Goal: Task Accomplishment & Management: Manage account settings

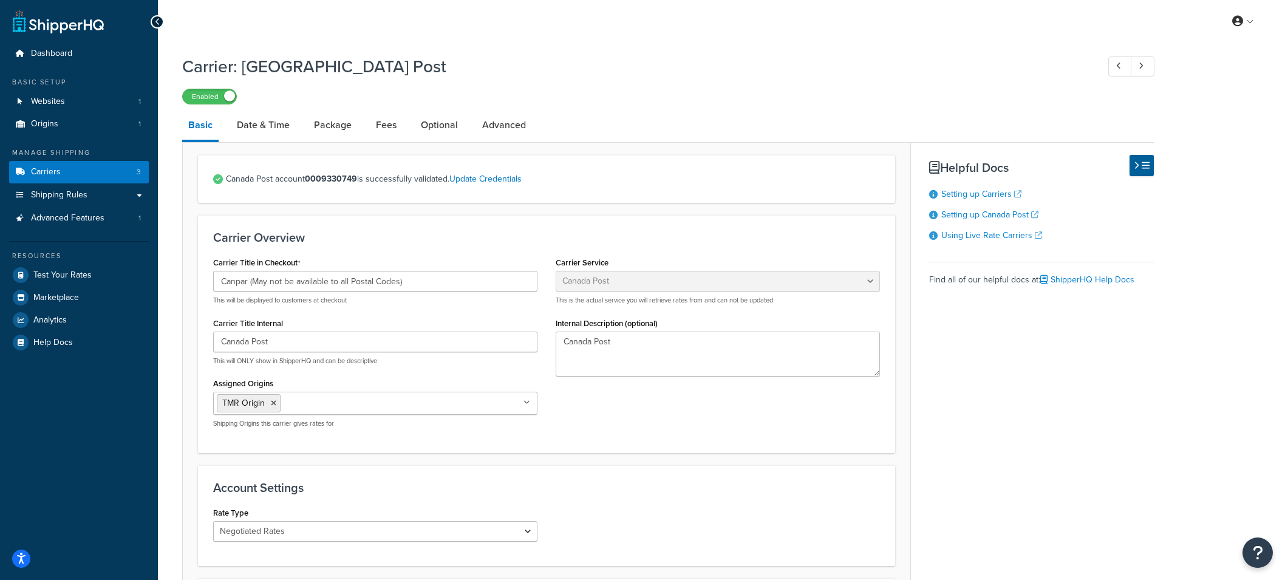
select select "canadaPost"
select select "NEGOTIATED"
click at [80, 171] on link "Carriers 3" at bounding box center [79, 172] width 140 height 22
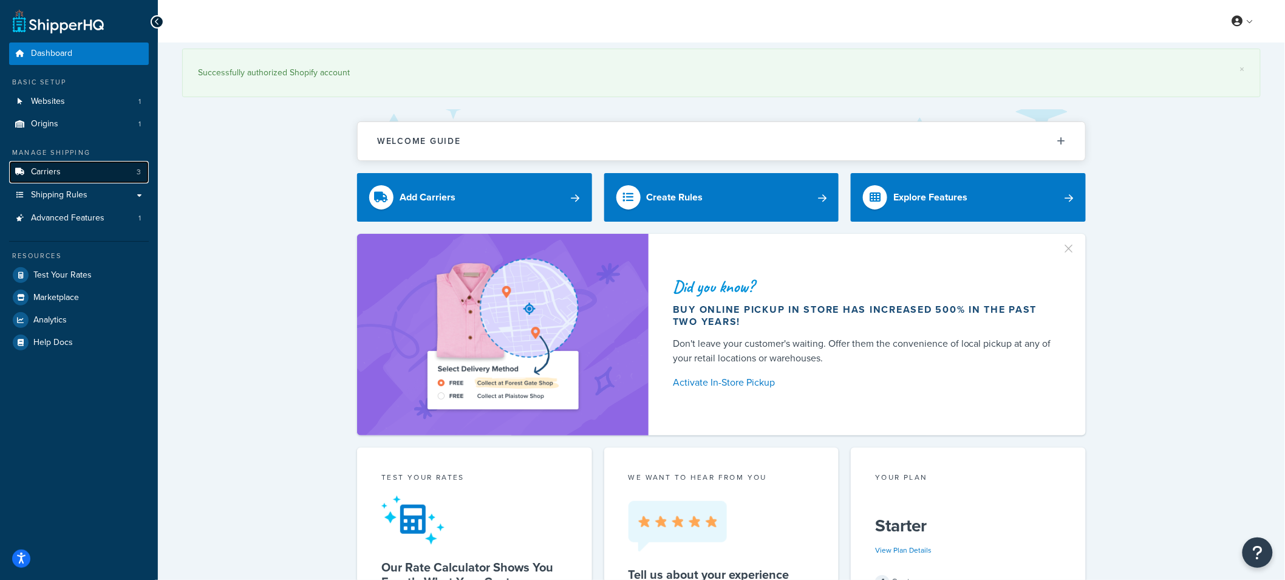
click at [107, 175] on link "Carriers 3" at bounding box center [79, 172] width 140 height 22
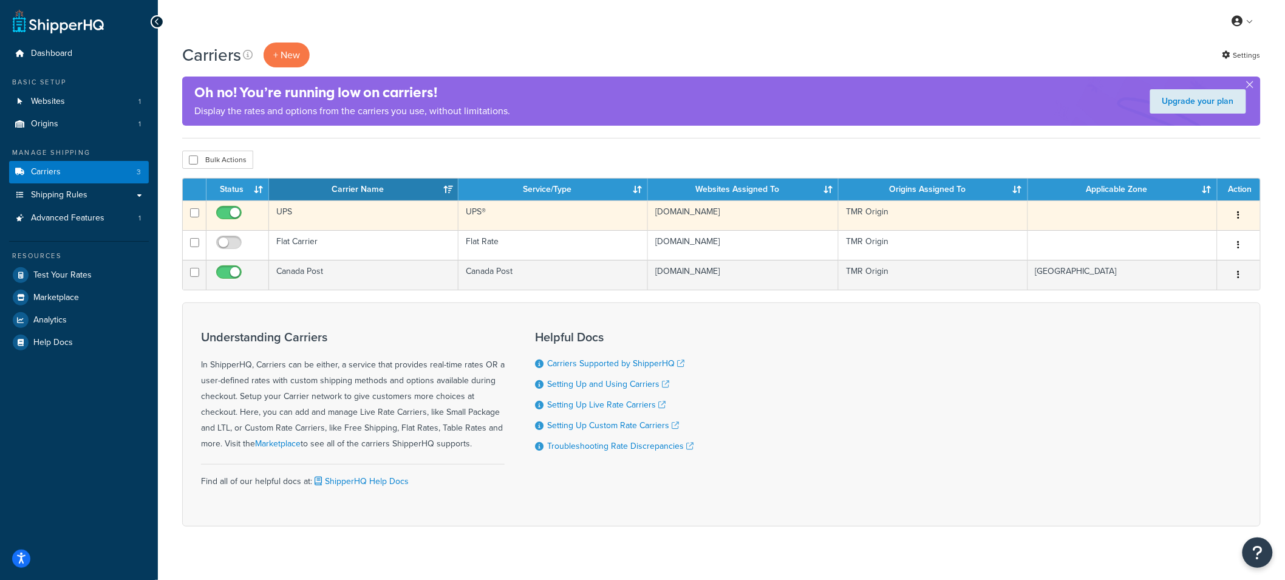
click at [320, 214] on td "UPS" at bounding box center [364, 215] width 190 height 30
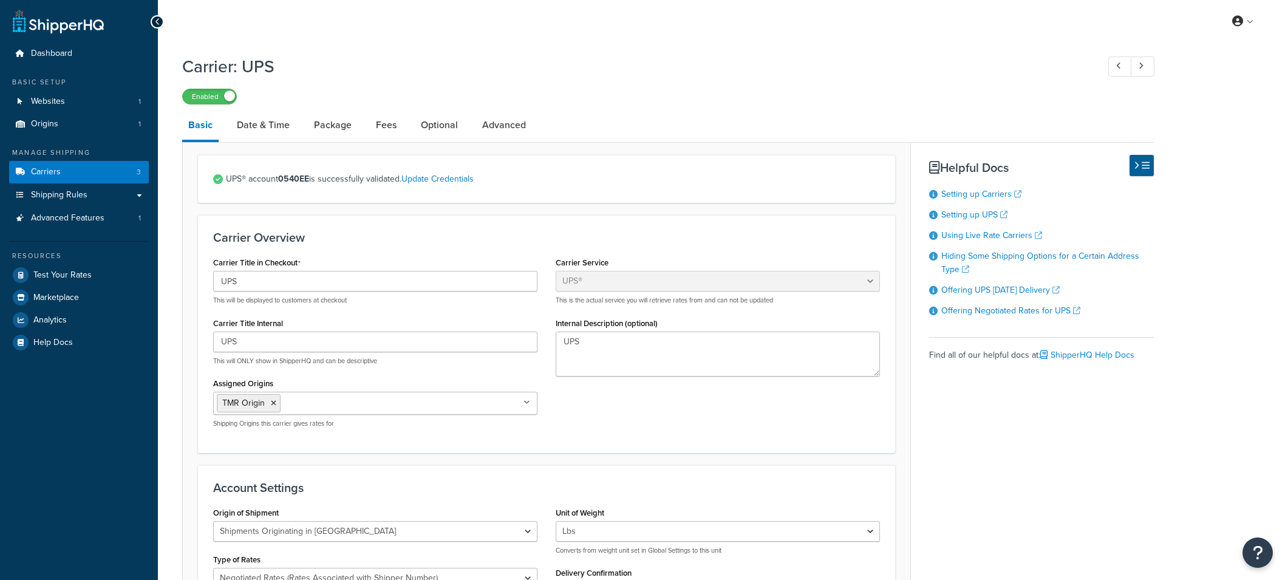
select select "ups"
select select "can"
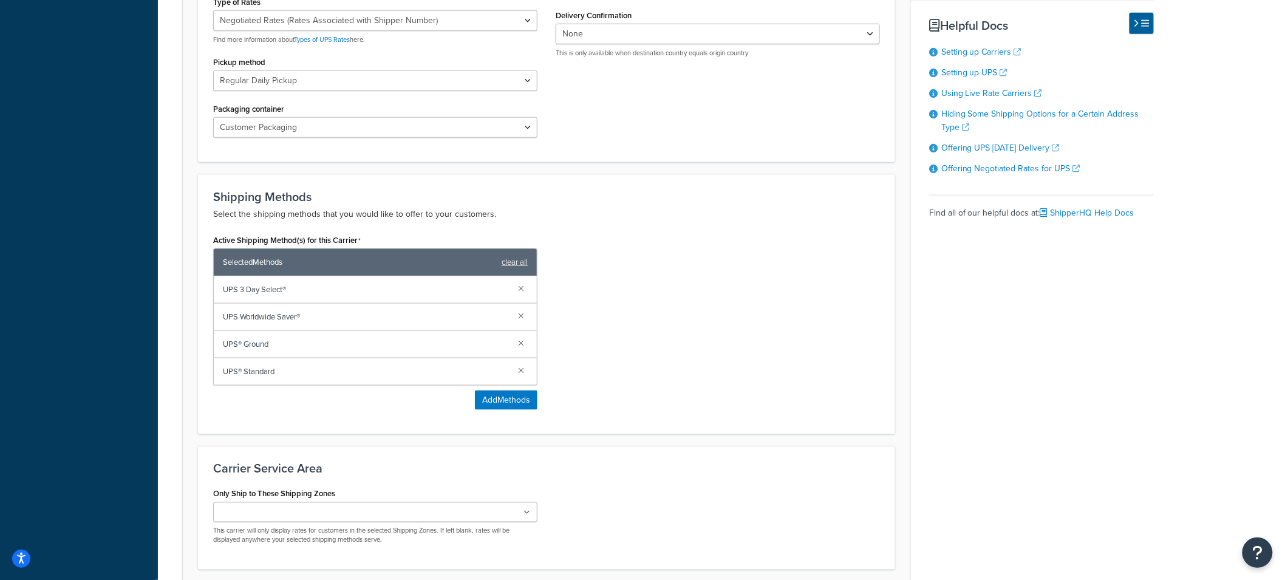
scroll to position [561, 0]
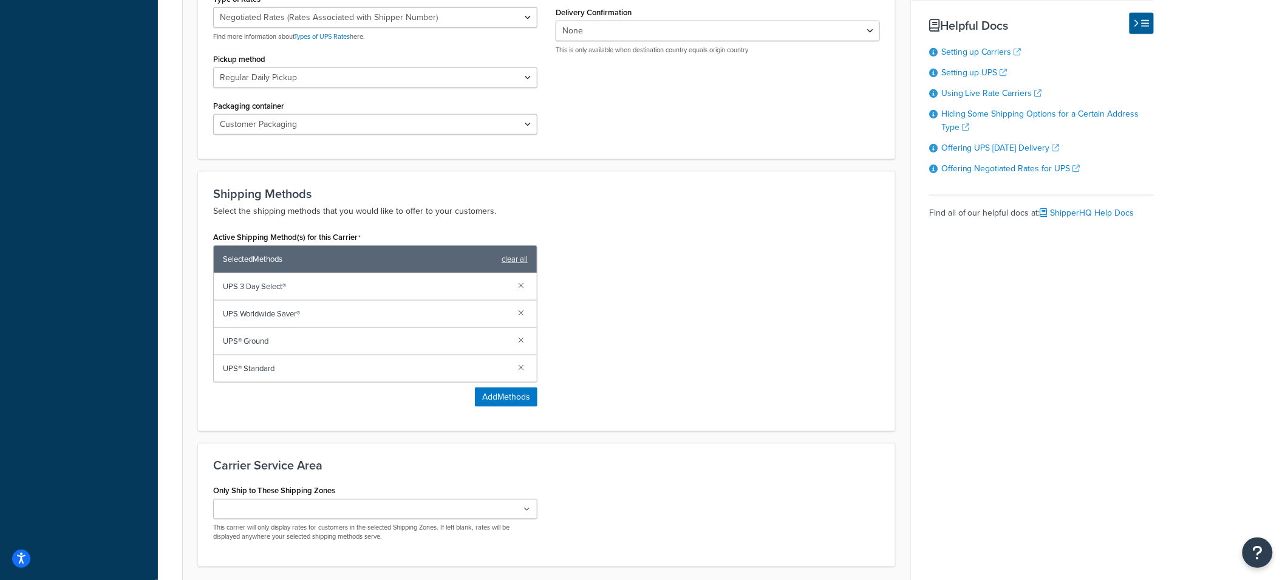
click at [713, 303] on div "Active Shipping Method(s) for this Carrier Selected Methods clear all UPS 3 Day…" at bounding box center [546, 322] width 685 height 188
click at [522, 286] on link at bounding box center [521, 284] width 13 height 13
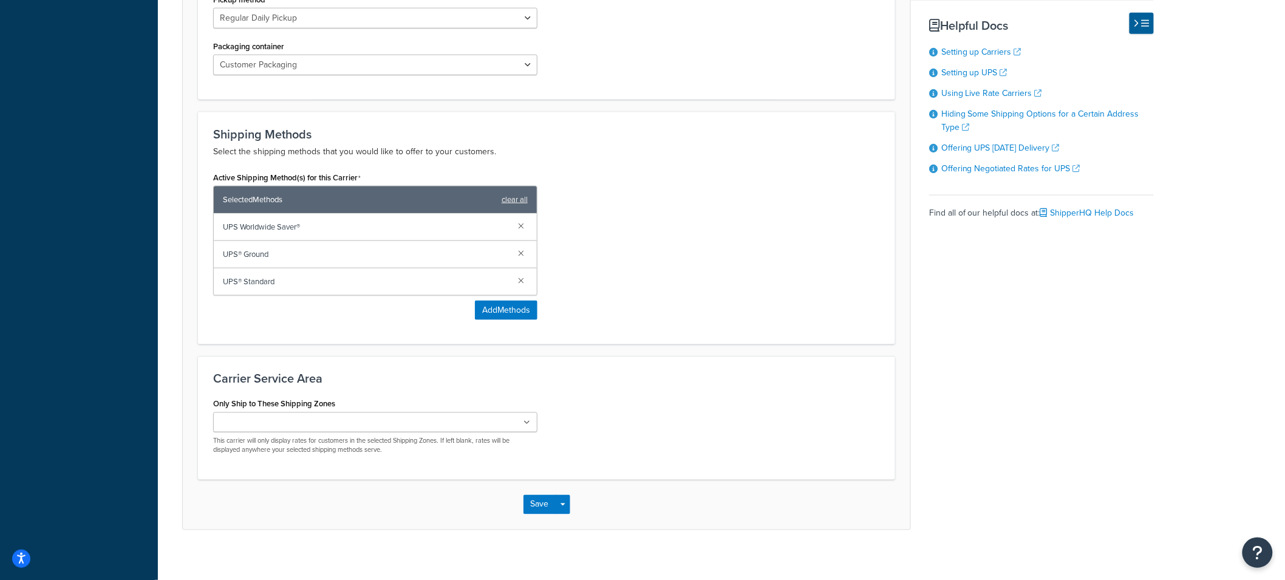
scroll to position [632, 0]
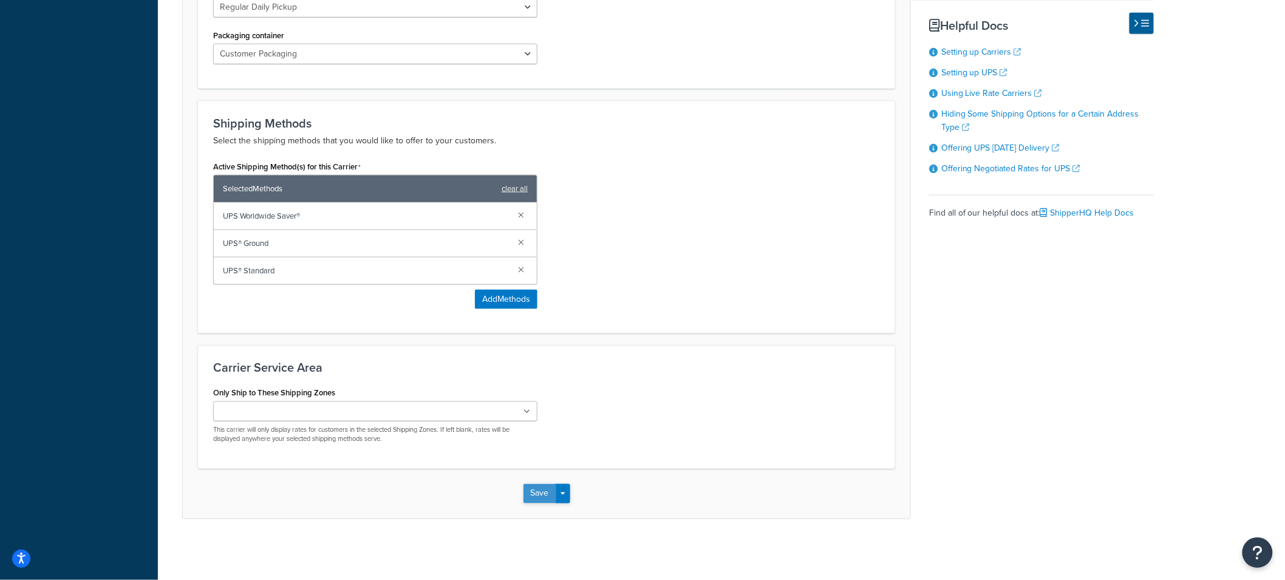
click at [538, 488] on button "Save" at bounding box center [540, 493] width 33 height 19
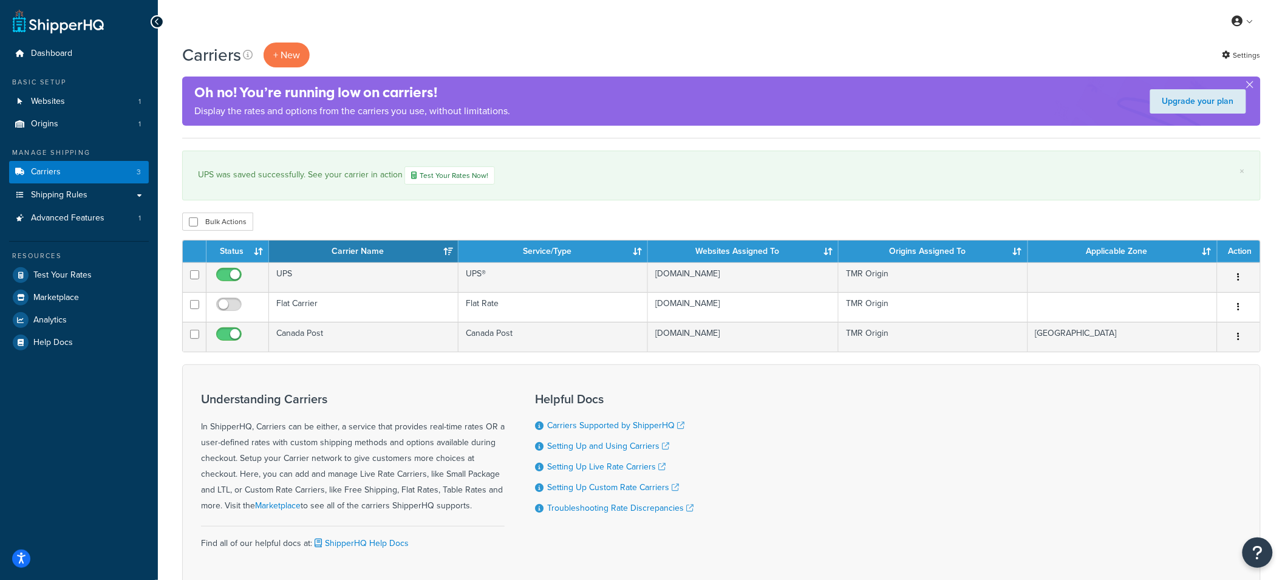
click at [424, 44] on div "Carriers + New Settings" at bounding box center [721, 55] width 1079 height 25
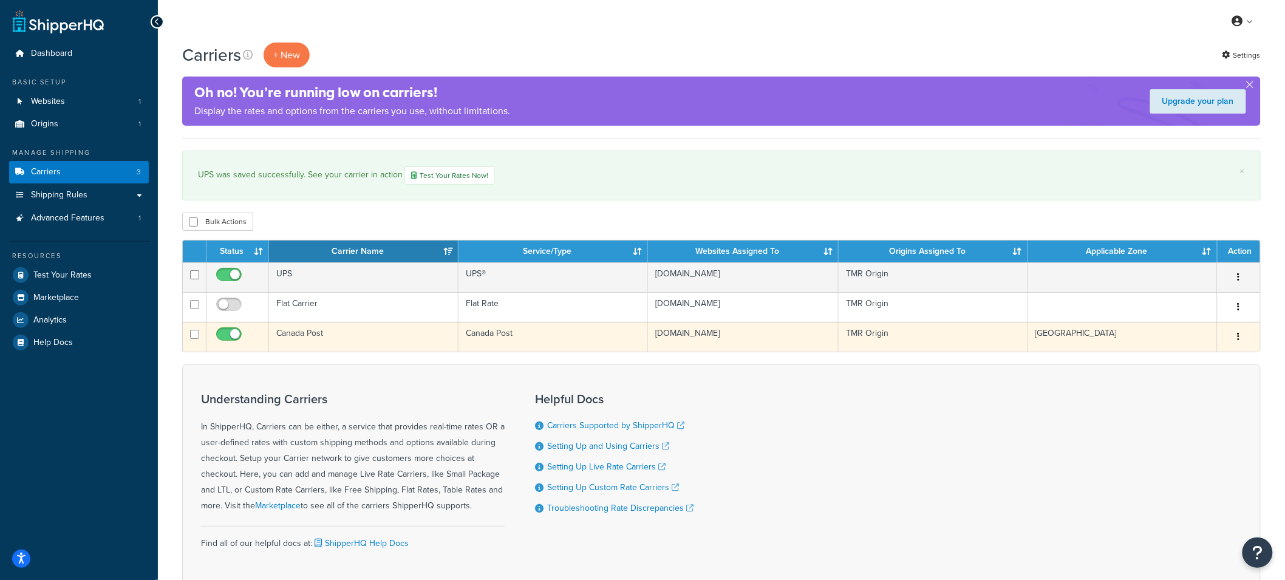
click at [380, 327] on td "Canada Post" at bounding box center [364, 337] width 190 height 30
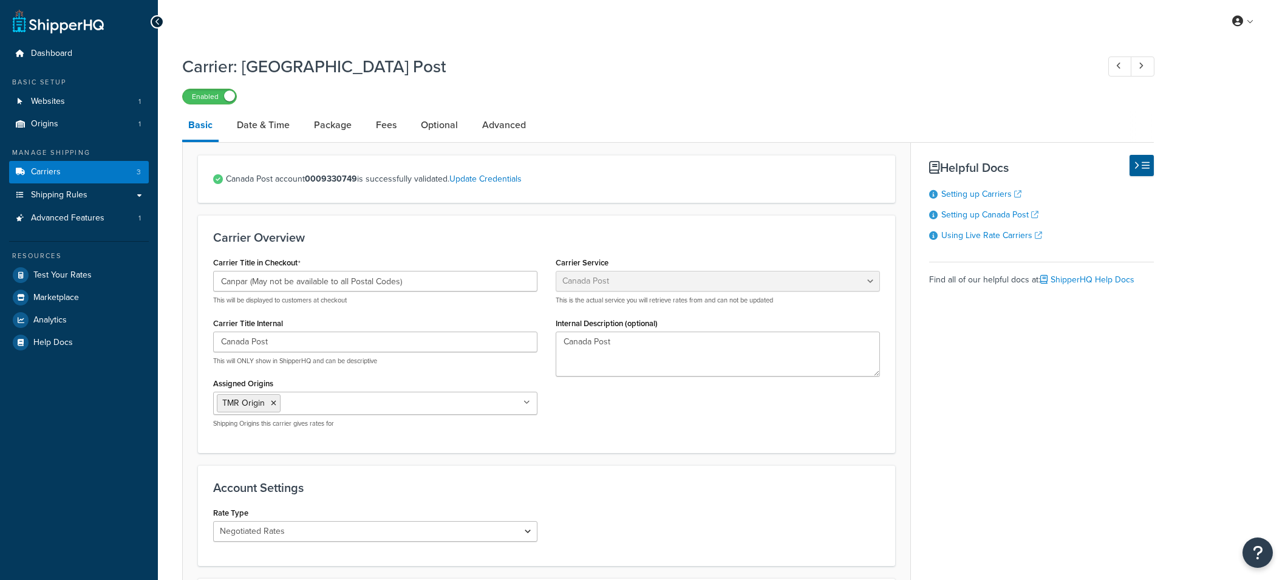
select select "canadaPost"
select select "NEGOTIATED"
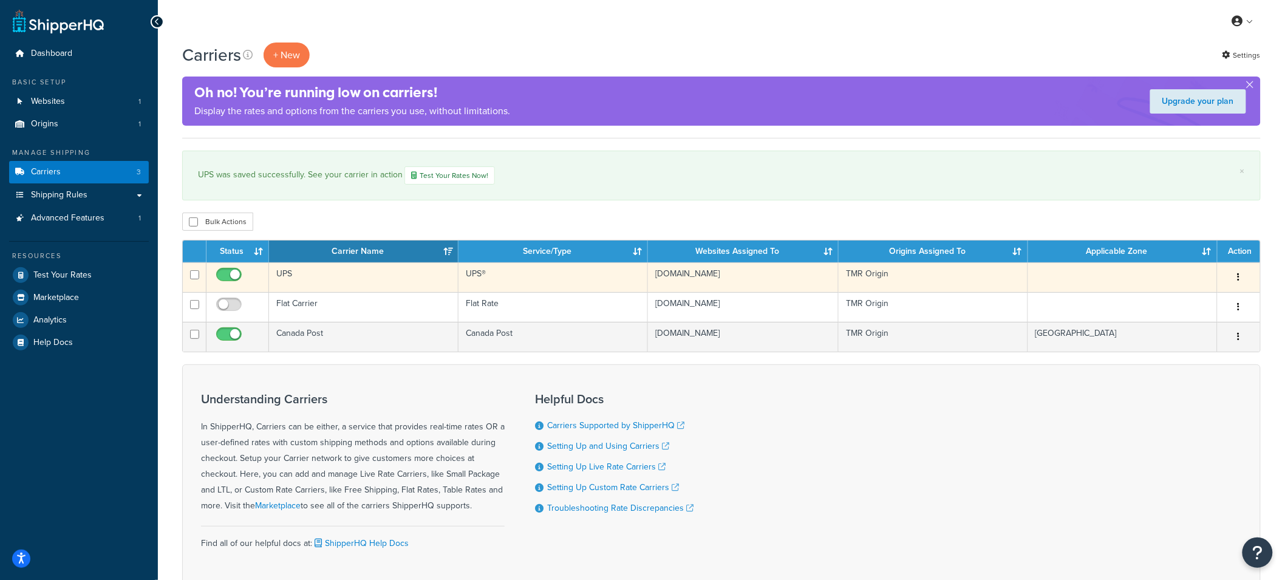
click at [310, 282] on td "UPS" at bounding box center [364, 277] width 190 height 30
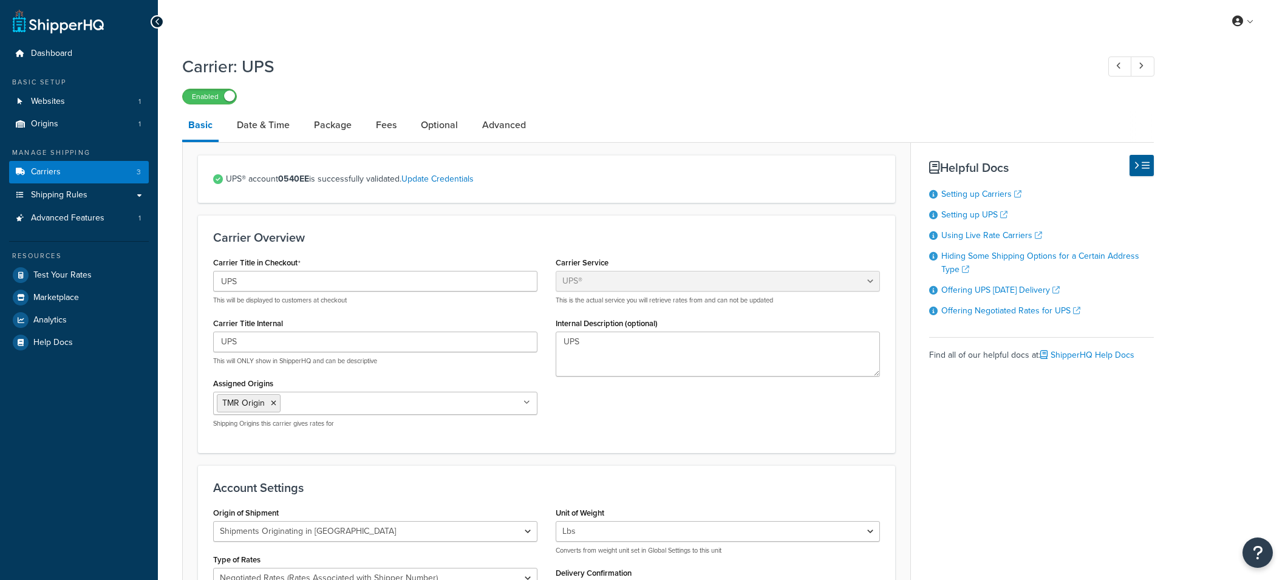
select select "ups"
select select "can"
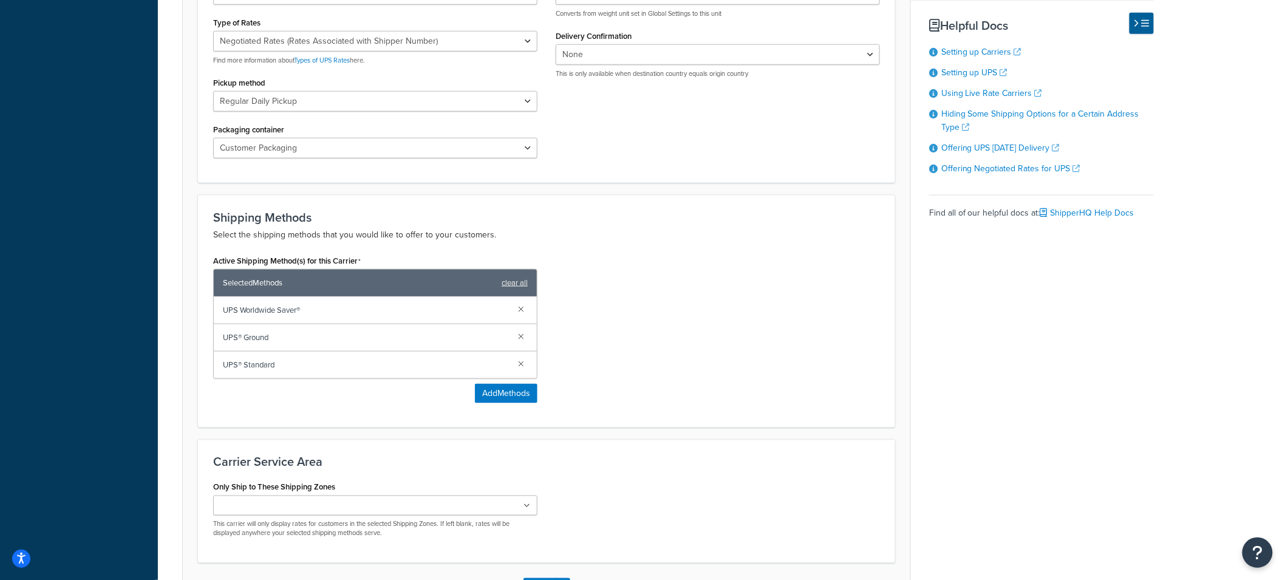
scroll to position [551, 0]
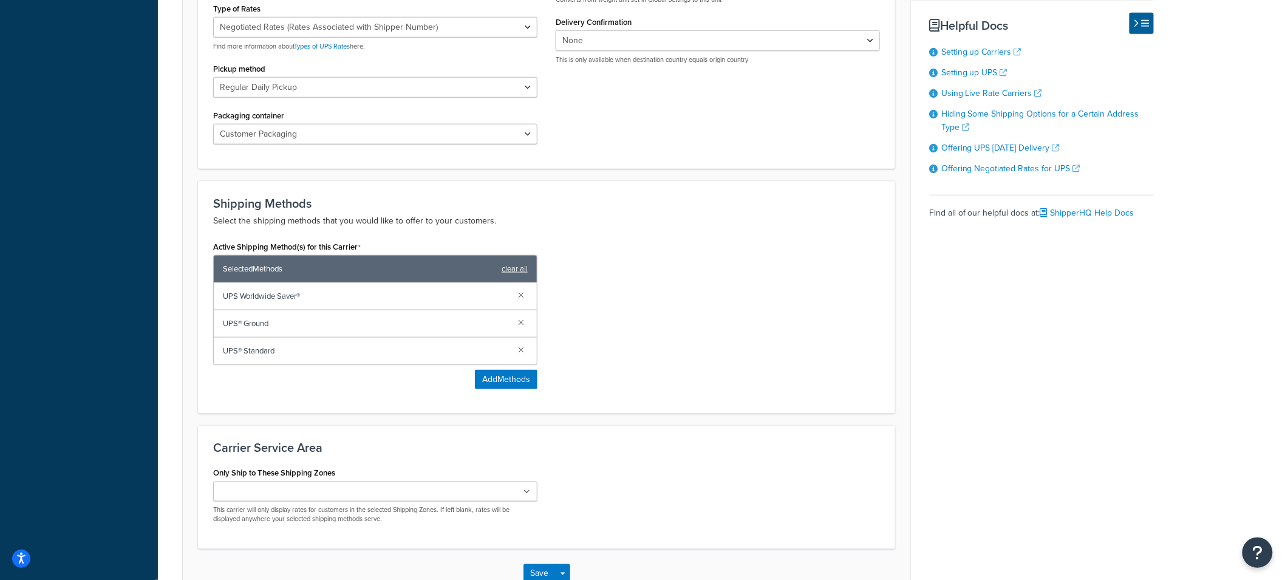
click at [699, 314] on div "Active Shipping Method(s) for this Carrier Selected Methods clear all UPS World…" at bounding box center [546, 318] width 685 height 160
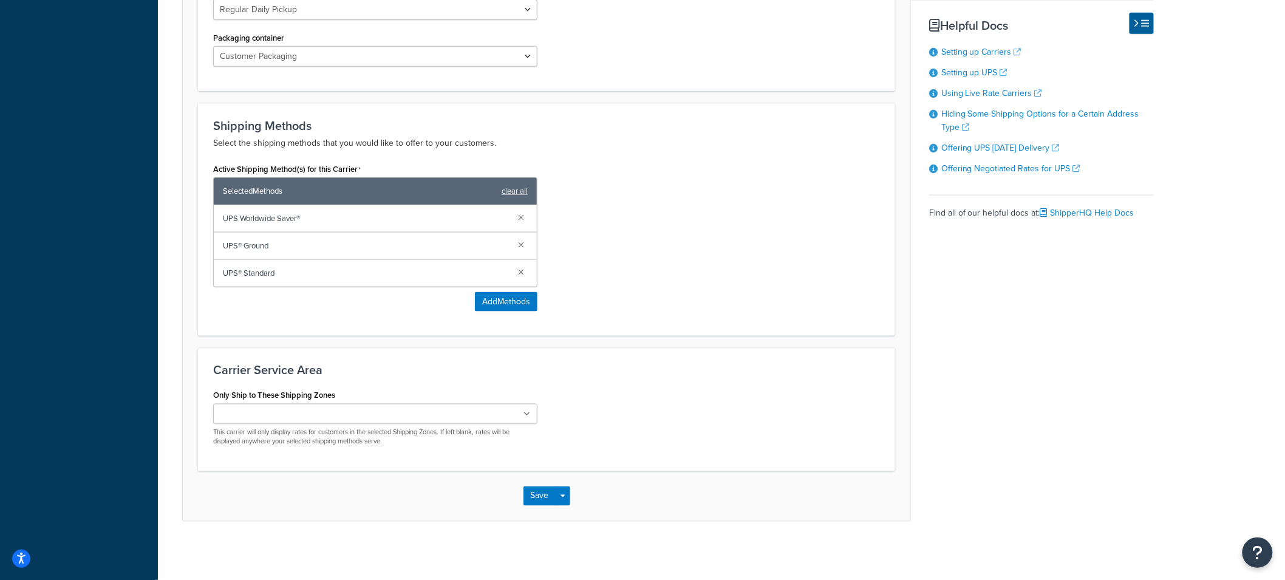
scroll to position [632, 0]
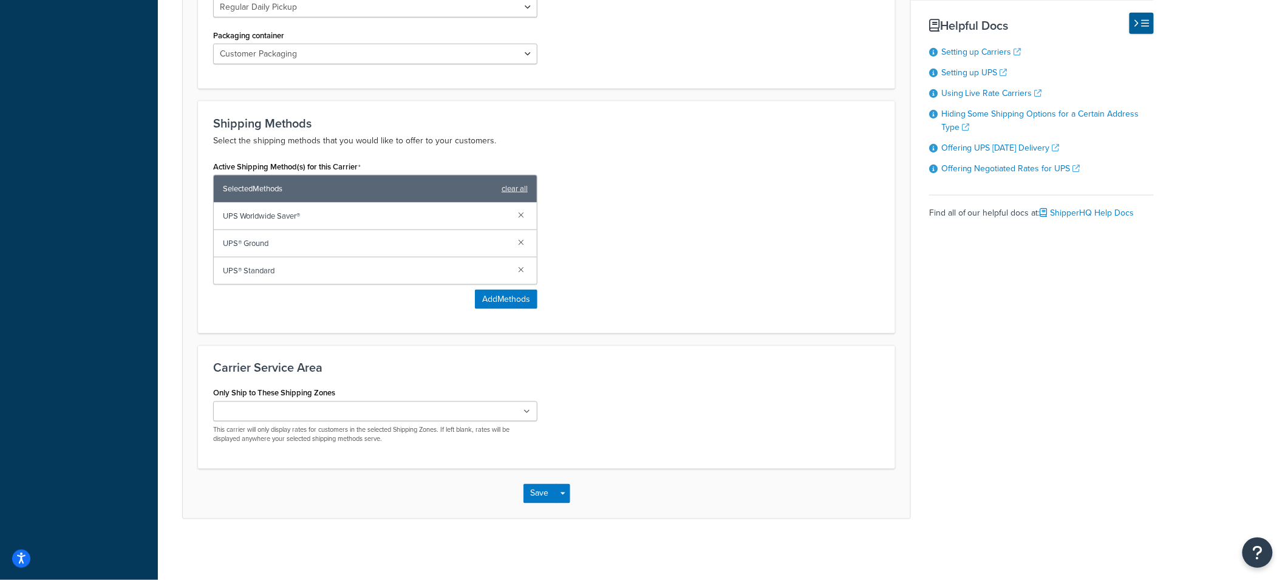
click at [528, 415] on icon at bounding box center [527, 412] width 7 height 7
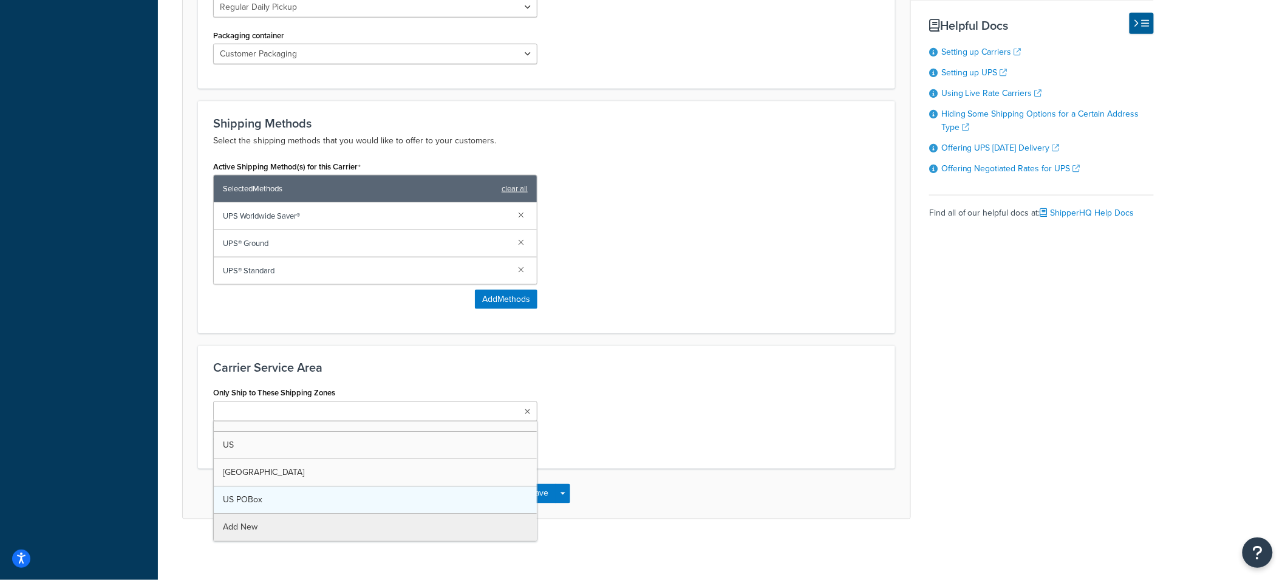
scroll to position [0, 0]
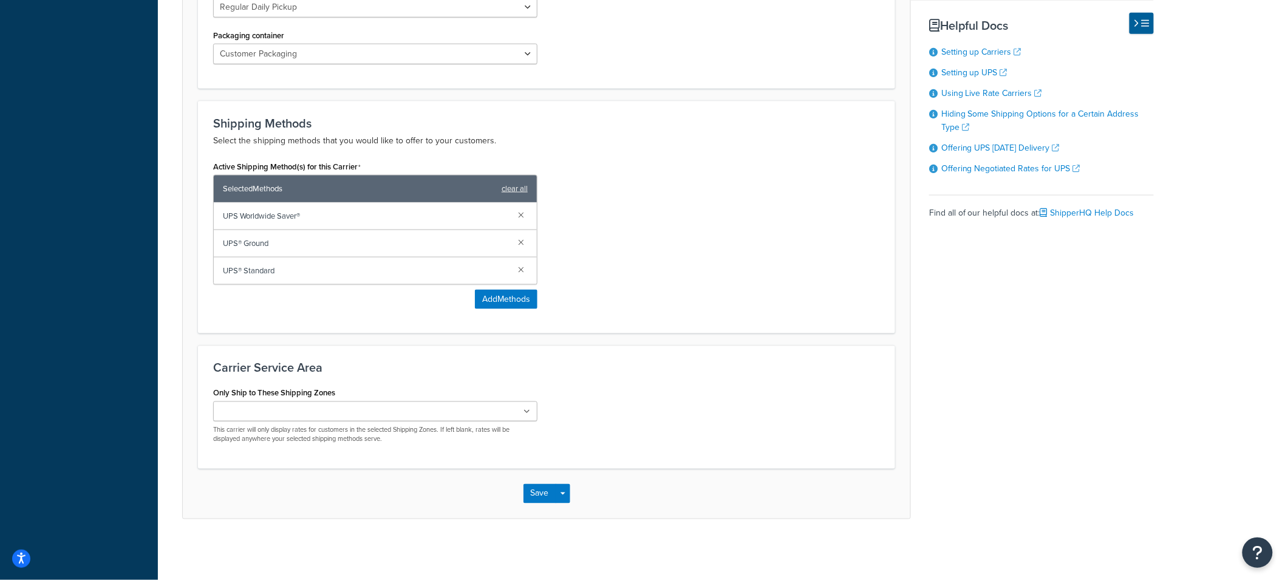
click at [660, 397] on div "Only Ship to These Shipping Zones US 48 US APO [GEOGRAPHIC_DATA] [GEOGRAPHIC_DA…" at bounding box center [546, 419] width 685 height 69
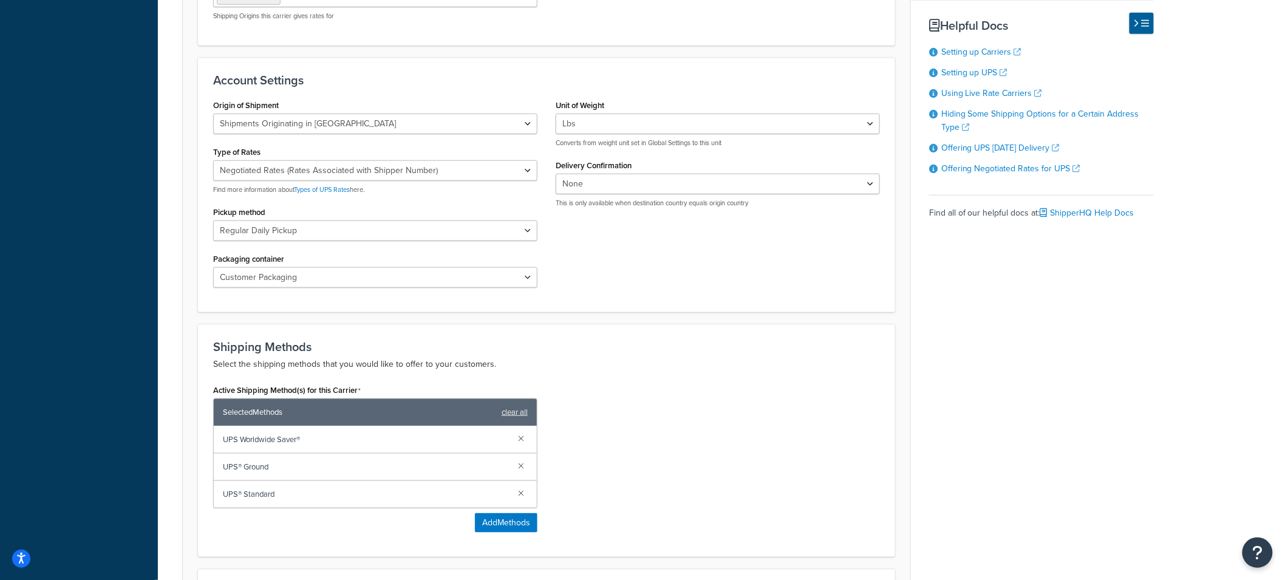
scroll to position [410, 0]
click at [678, 370] on div "Shipping Methods Select the shipping methods that you would like to offer to yo…" at bounding box center [546, 438] width 697 height 233
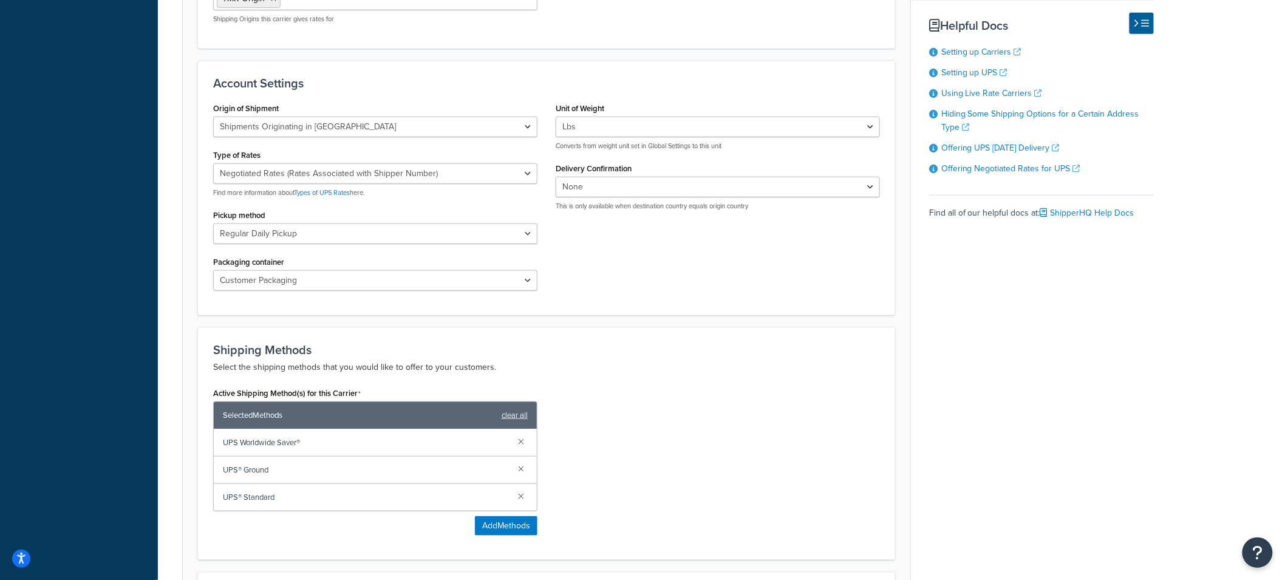
scroll to position [0, 0]
